Goal: Transaction & Acquisition: Download file/media

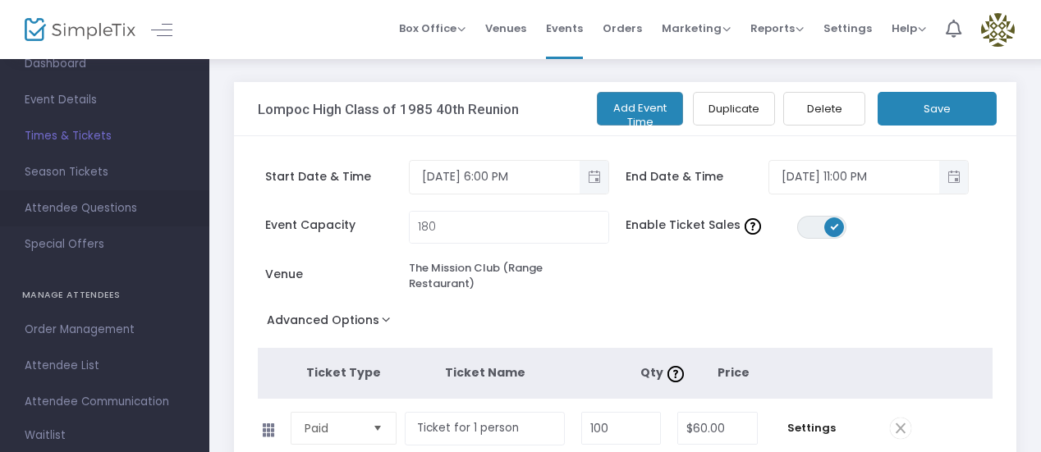
scroll to position [164, 0]
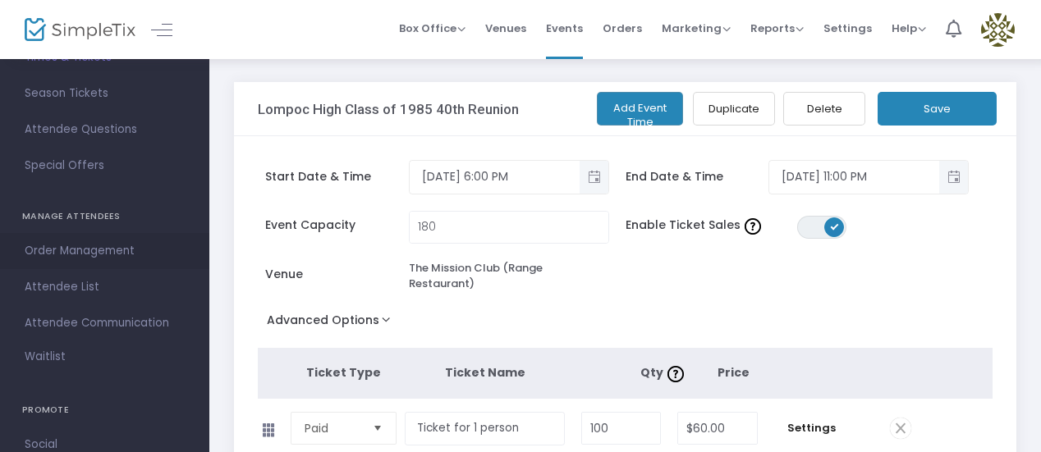
click at [119, 252] on span "Order Management" at bounding box center [105, 250] width 160 height 21
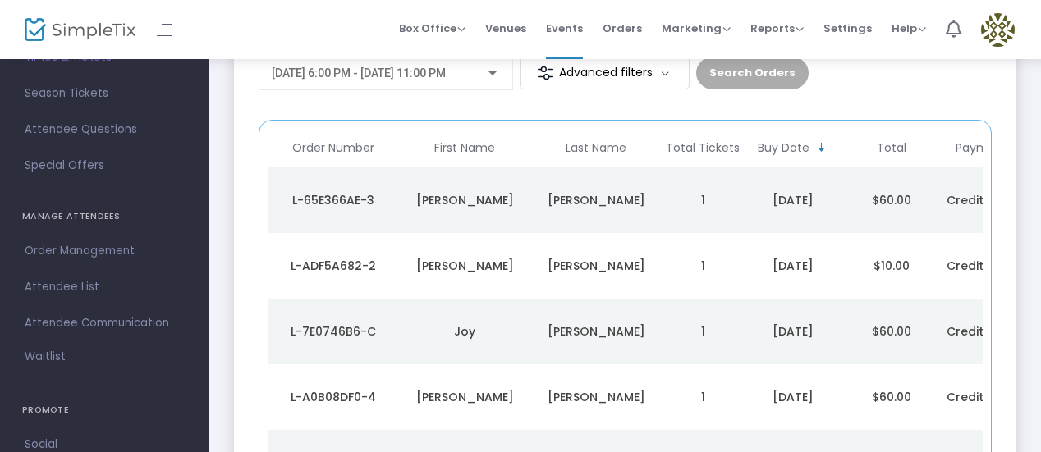
scroll to position [246, 0]
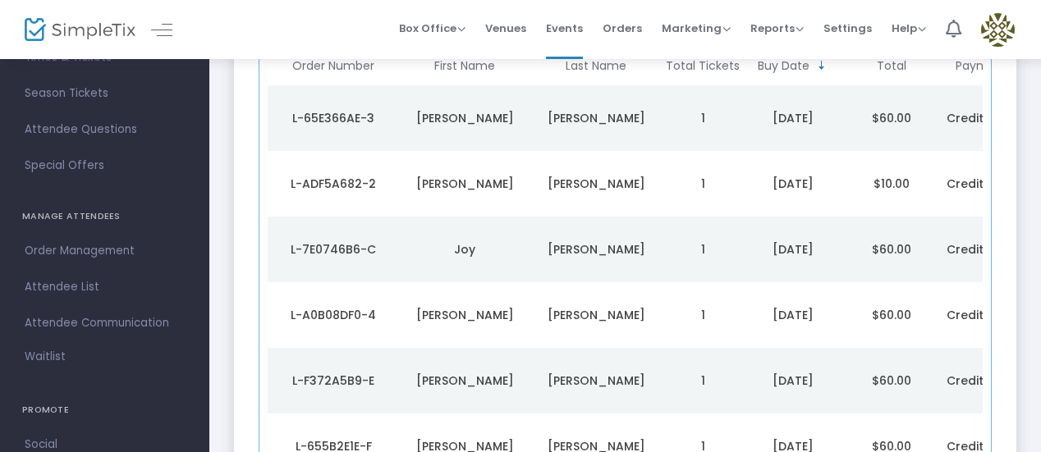
click at [935, 152] on td "$10.00" at bounding box center [891, 184] width 98 height 66
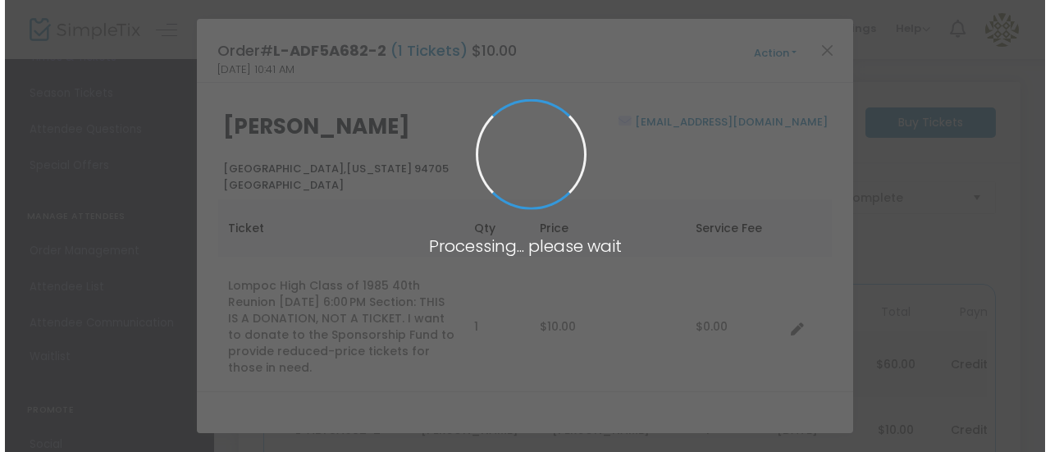
scroll to position [0, 0]
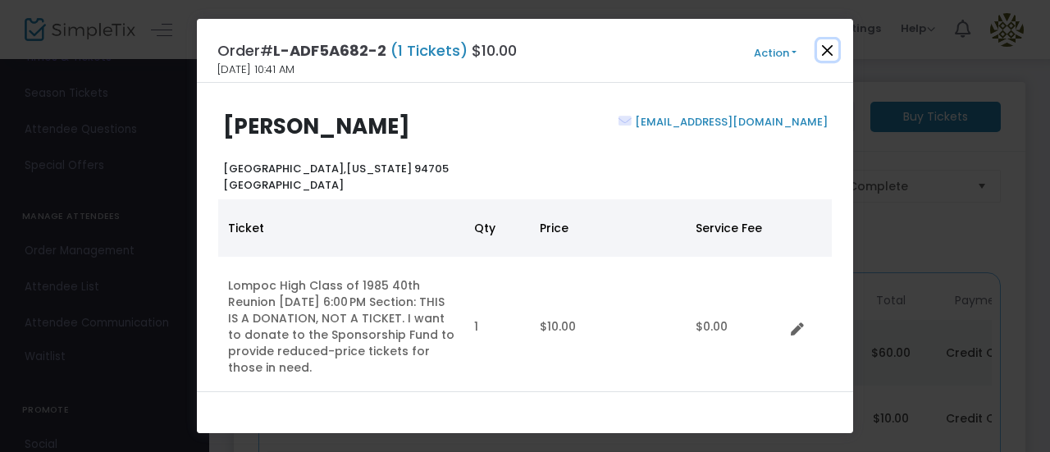
drag, startPoint x: 935, startPoint y: 152, endPoint x: 831, endPoint y: 51, distance: 145.1
click at [831, 51] on button "Close" at bounding box center [827, 49] width 21 height 21
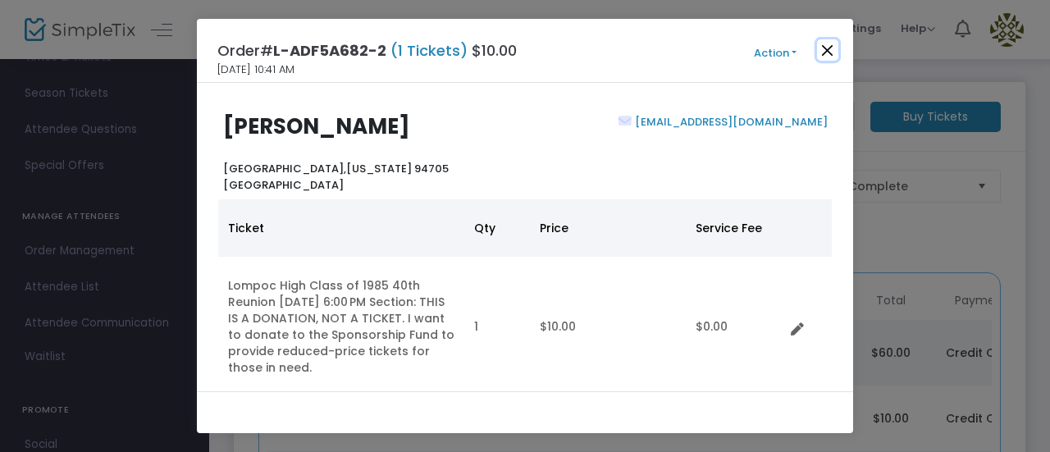
click at [831, 51] on button "Close" at bounding box center [827, 49] width 21 height 21
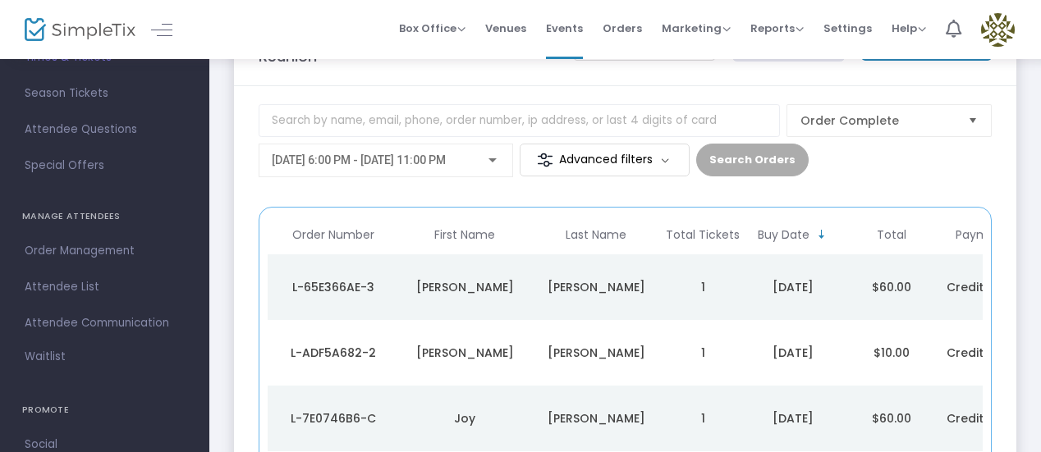
scroll to position [72, 0]
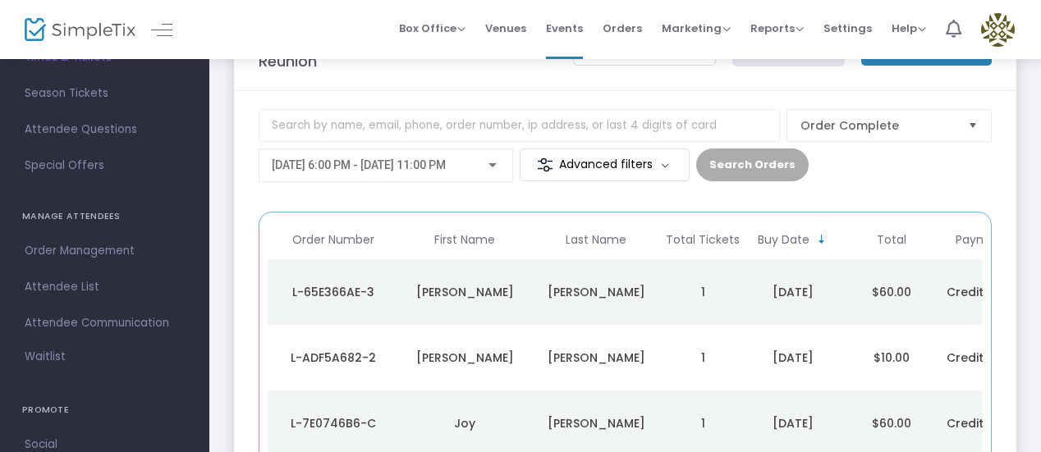
click at [475, 233] on span "First Name" at bounding box center [464, 240] width 61 height 14
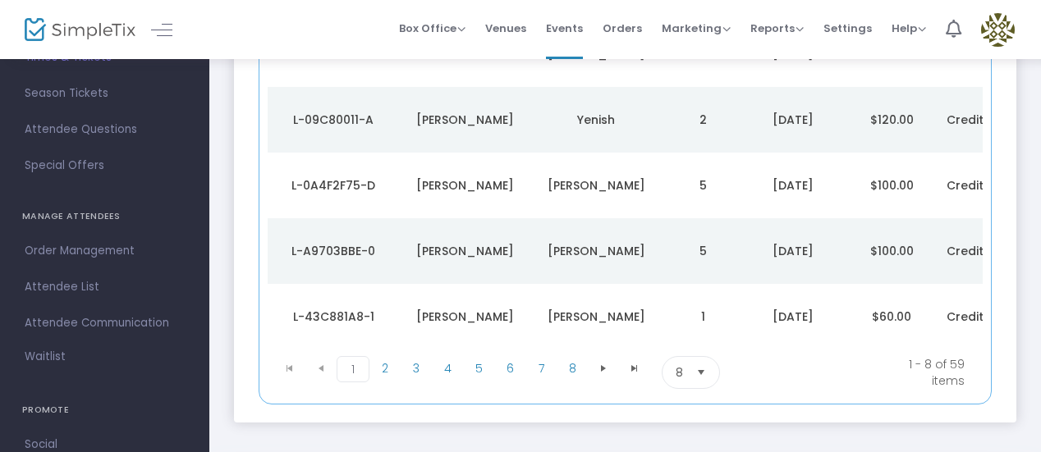
scroll to position [483, 0]
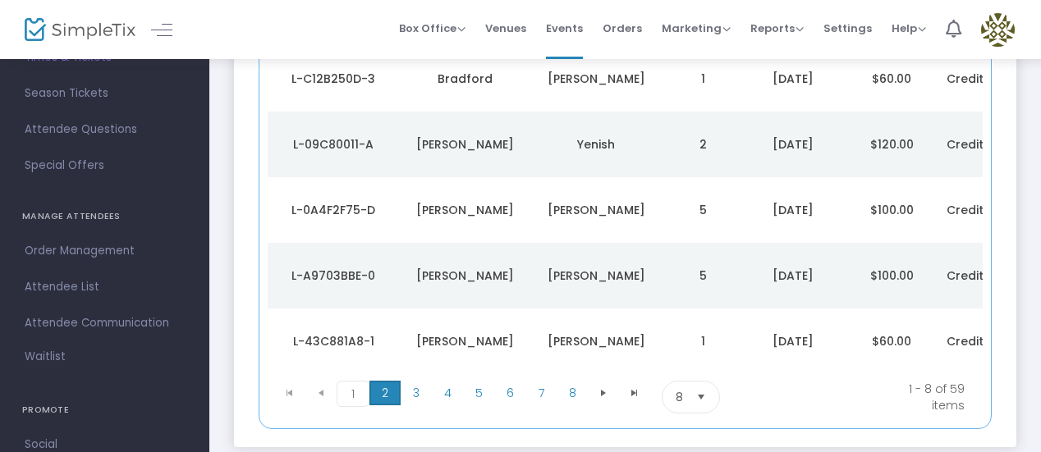
click at [381, 384] on span "2" at bounding box center [384, 393] width 31 height 25
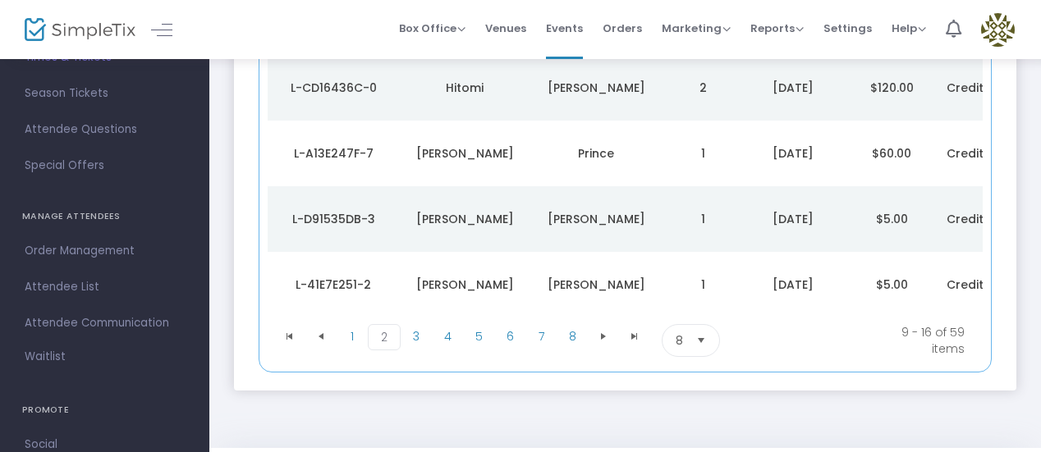
scroll to position [565, 0]
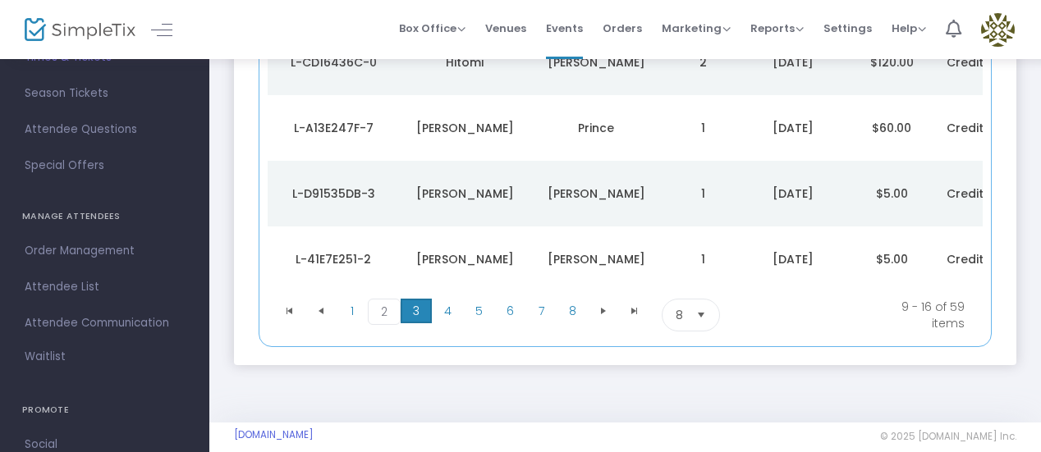
click at [412, 306] on span "3" at bounding box center [415, 311] width 31 height 25
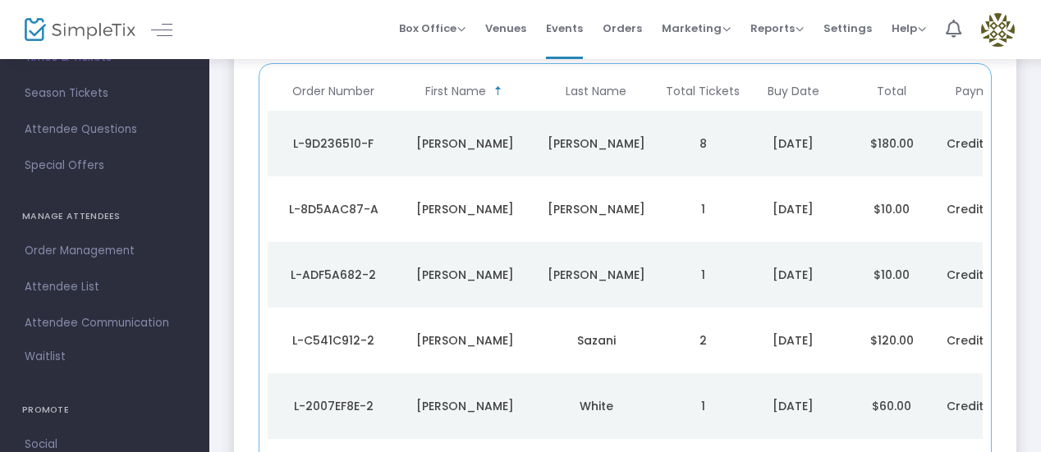
scroll to position [246, 0]
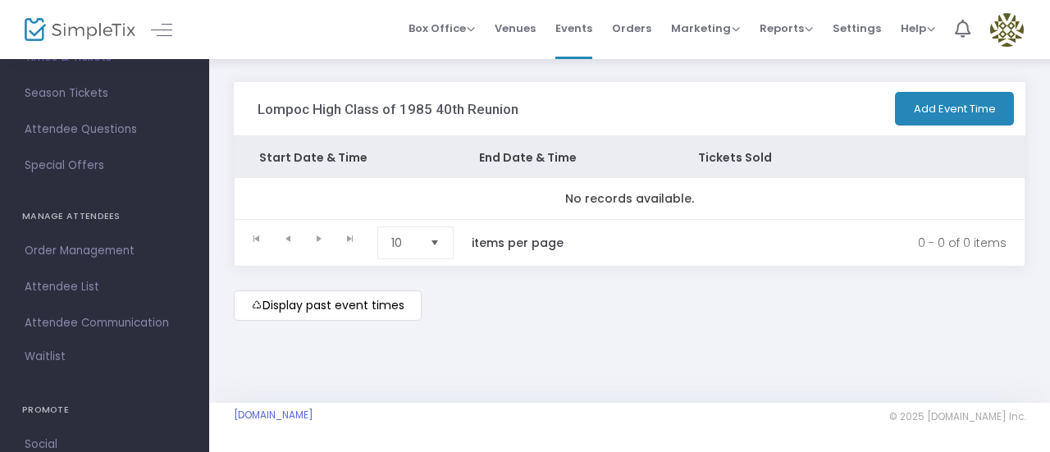
click at [253, 236] on kendo-pager-prev-buttons at bounding box center [272, 242] width 62 height 33
click at [107, 249] on span "Order Management" at bounding box center [105, 250] width 160 height 21
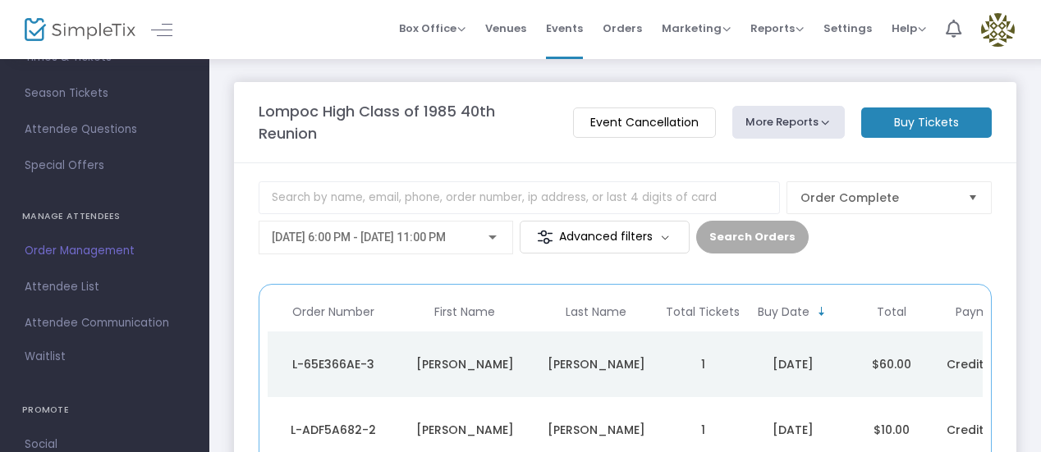
scroll to position [82, 0]
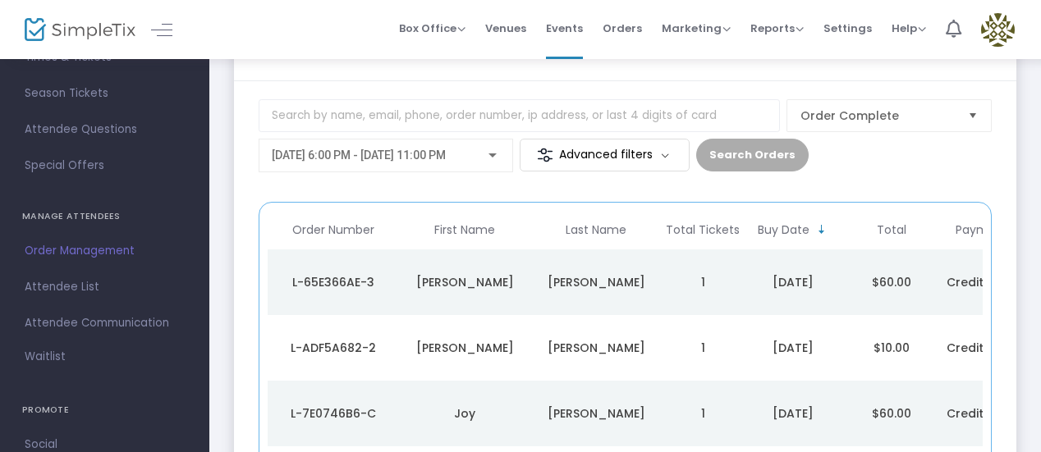
click at [473, 223] on span "First Name" at bounding box center [464, 230] width 61 height 14
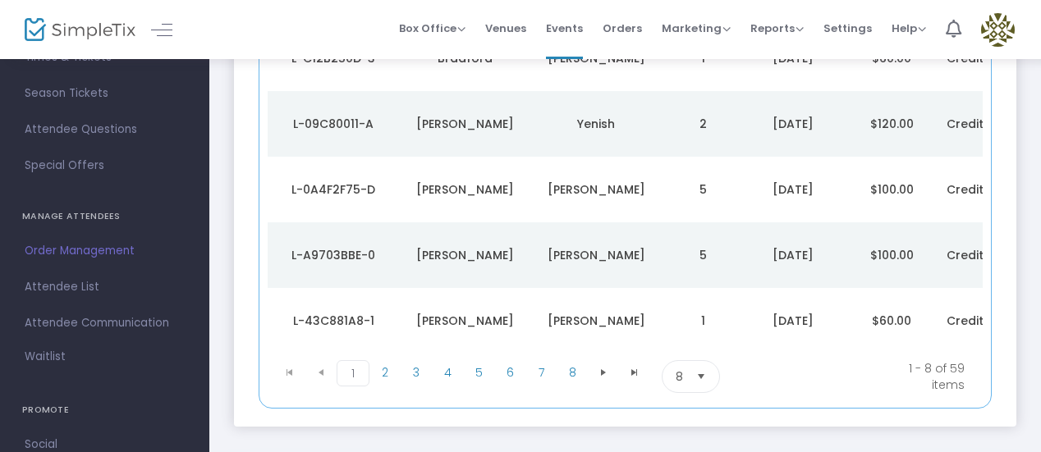
scroll to position [576, 0]
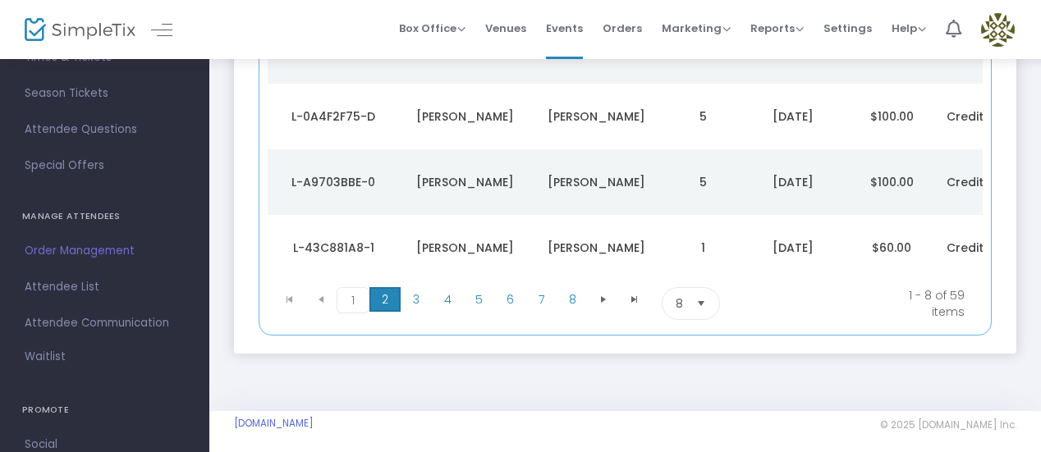
click at [386, 287] on span "2" at bounding box center [384, 299] width 31 height 25
click at [417, 291] on span "3" at bounding box center [415, 299] width 31 height 25
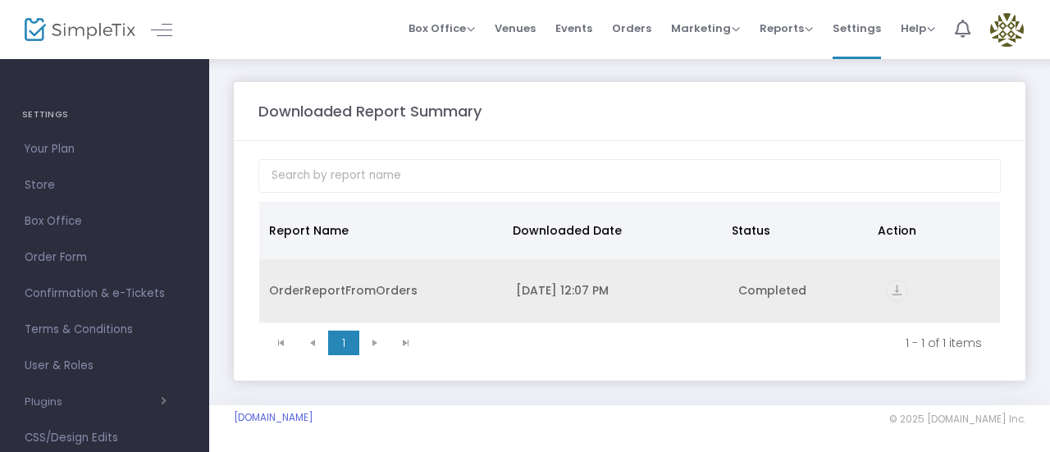
click at [899, 282] on icon "vertical_align_bottom" at bounding box center [897, 291] width 22 height 22
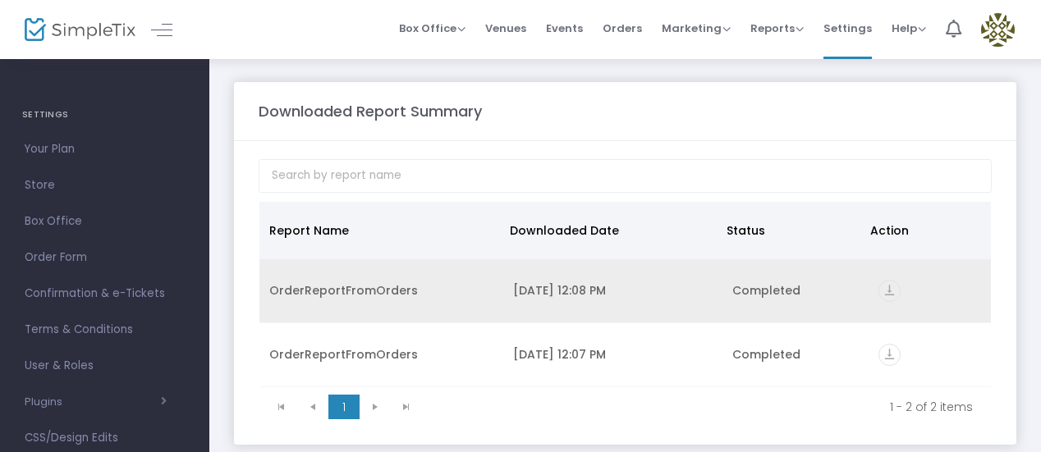
click at [887, 286] on icon "vertical_align_bottom" at bounding box center [889, 291] width 22 height 22
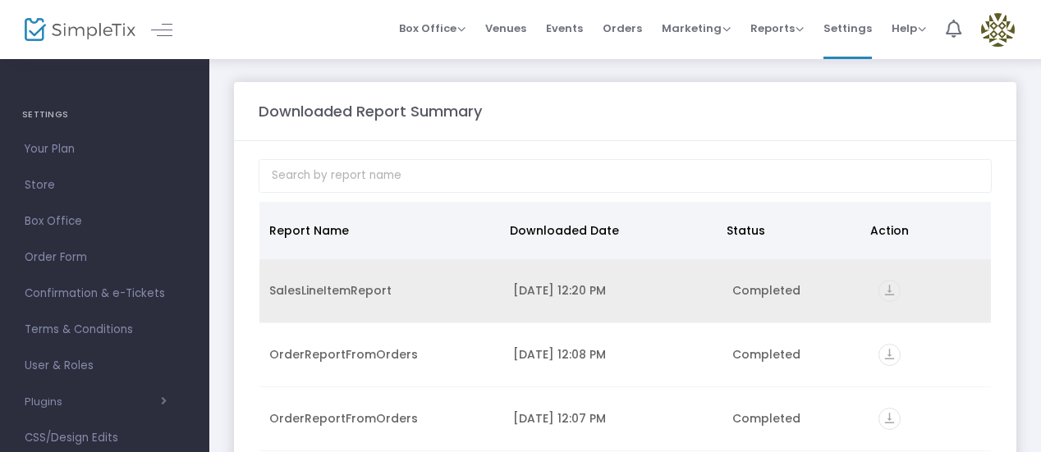
click at [888, 286] on icon "vertical_align_bottom" at bounding box center [889, 291] width 22 height 22
